Goal: Task Accomplishment & Management: Use online tool/utility

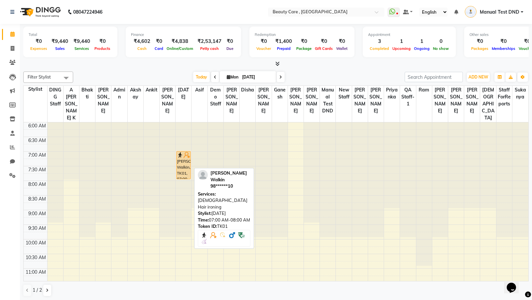
click at [181, 159] on div "[PERSON_NAME] Walkin, TK01, 07:00 AM-08:00 AM, [DEMOGRAPHIC_DATA] Hair ironing" at bounding box center [184, 165] width 14 height 28
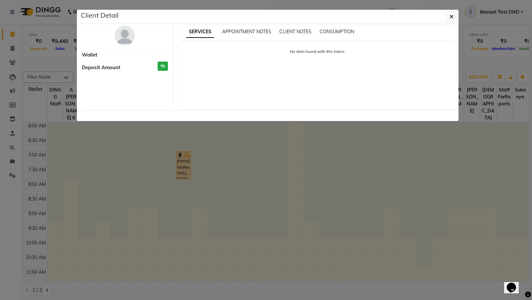
select select "1"
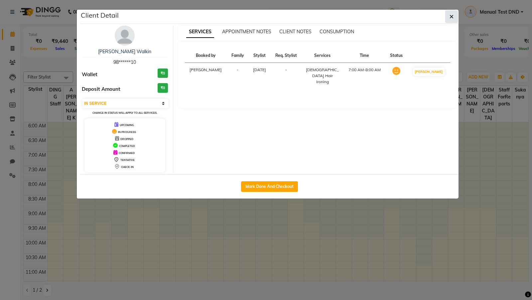
click at [457, 15] on button "button" at bounding box center [451, 16] width 13 height 13
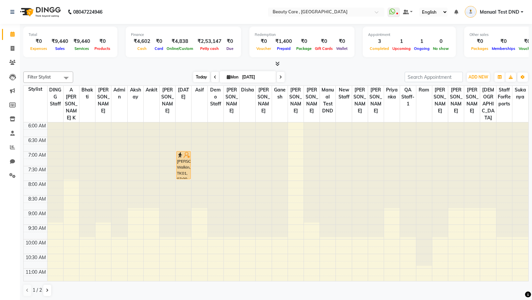
click at [198, 76] on span "Today" at bounding box center [201, 77] width 17 height 10
